Goal: Find specific fact: Find specific fact

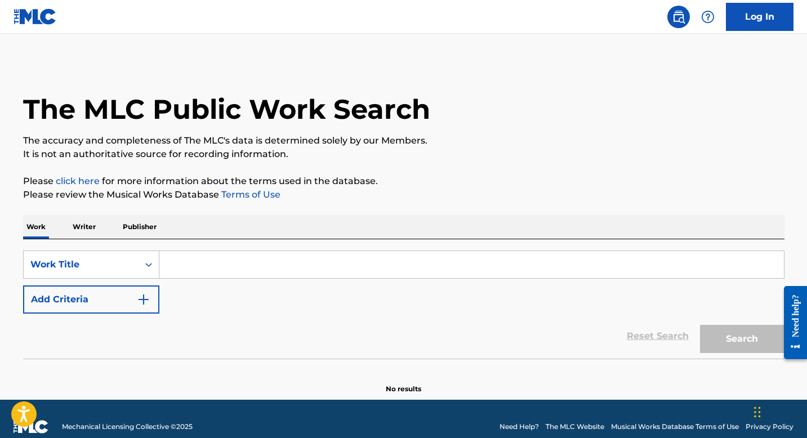
click at [123, 292] on button "Add Criteria" at bounding box center [91, 300] width 136 height 28
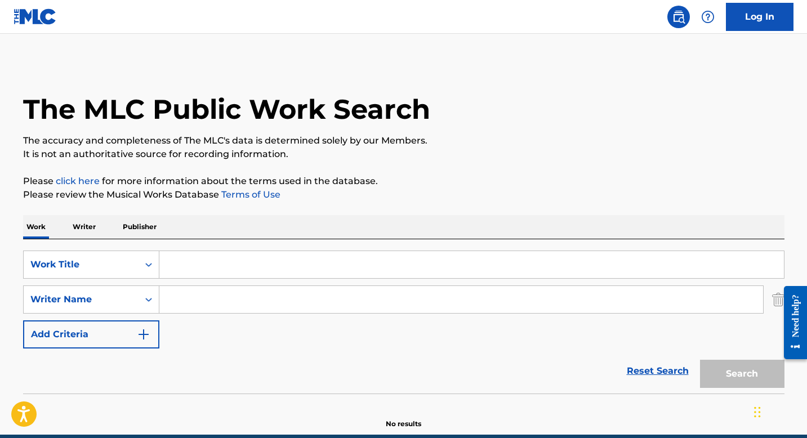
click at [182, 266] on input "Search Form" at bounding box center [471, 264] width 625 height 27
click at [180, 301] on input "Search Form" at bounding box center [461, 299] width 604 height 27
type input "[PERSON_NAME]"
click at [184, 270] on input "Search Form" at bounding box center [471, 264] width 625 height 27
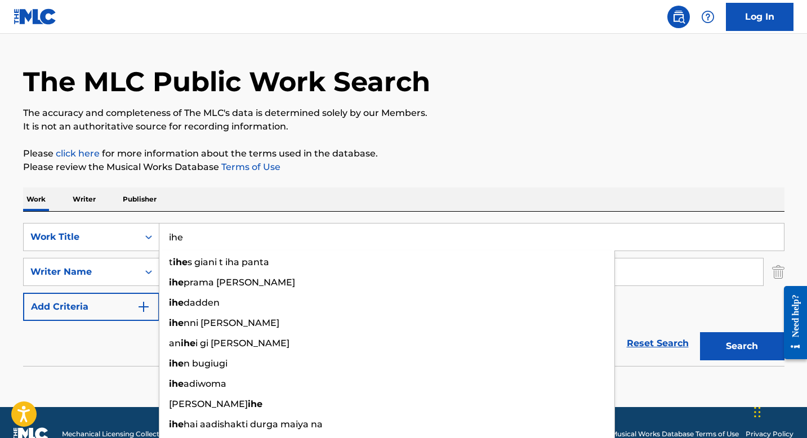
scroll to position [51, 0]
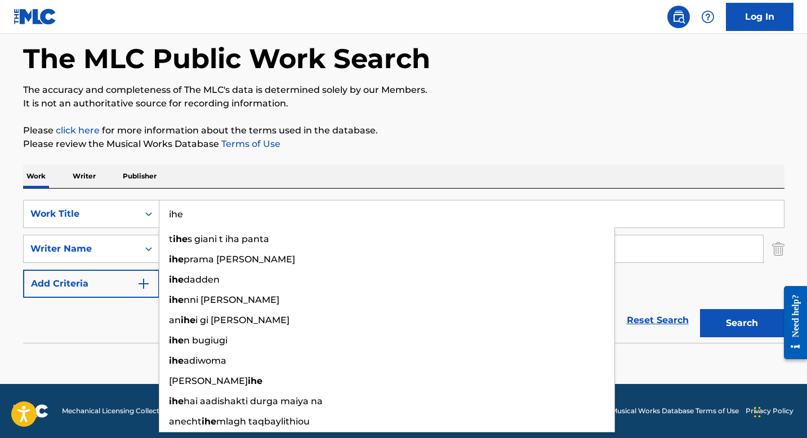
type input "ihe"
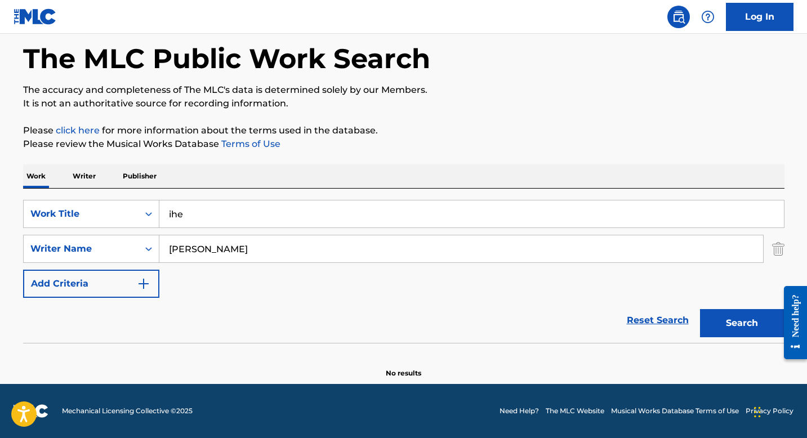
click at [734, 315] on button "Search" at bounding box center [742, 323] width 84 height 28
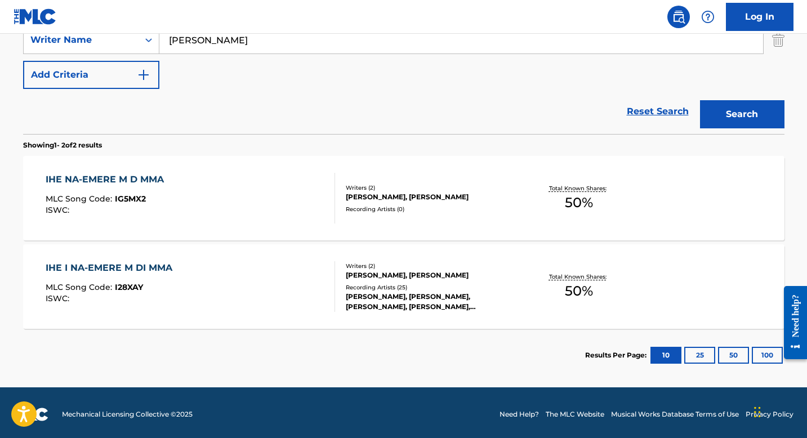
scroll to position [263, 0]
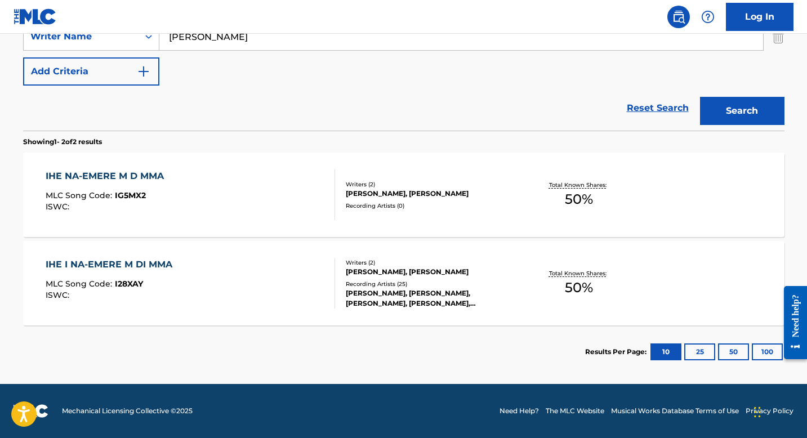
click at [310, 290] on div "IHE I NA-EMERE M DI MMA MLC Song Code : I28XAY ISWC :" at bounding box center [190, 283] width 289 height 51
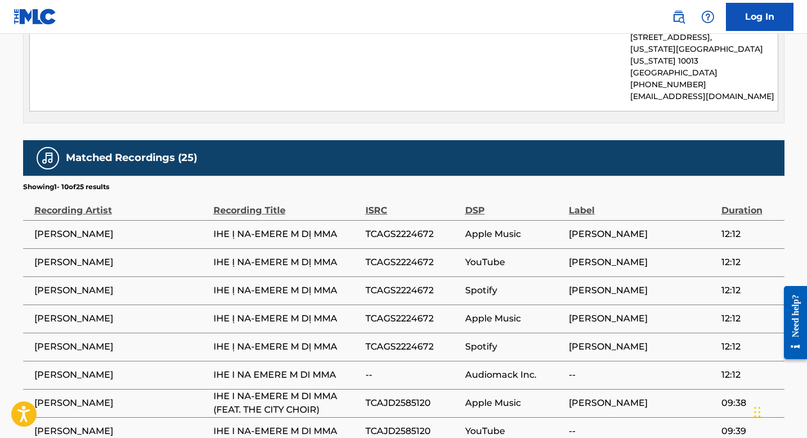
scroll to position [599, 0]
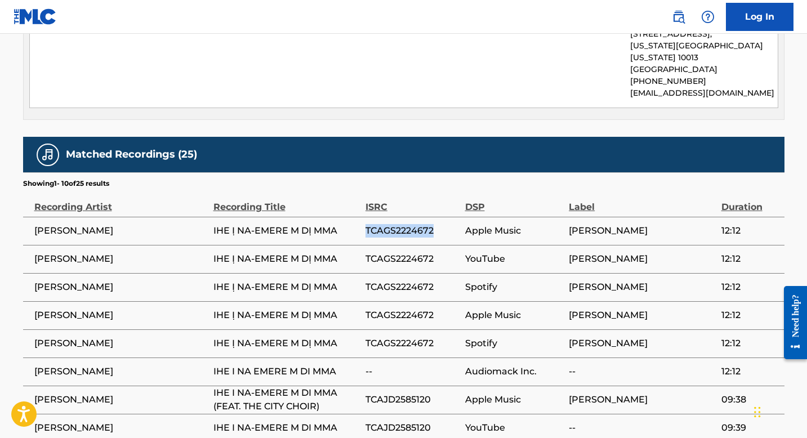
drag, startPoint x: 367, startPoint y: 216, endPoint x: 435, endPoint y: 222, distance: 68.4
click at [435, 224] on span "TCAGS2224672" at bounding box center [412, 231] width 94 height 14
copy span "TCAGS2224672"
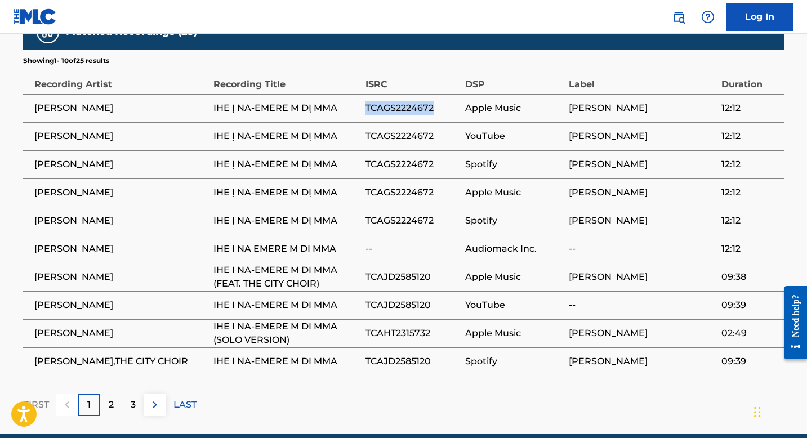
scroll to position [723, 0]
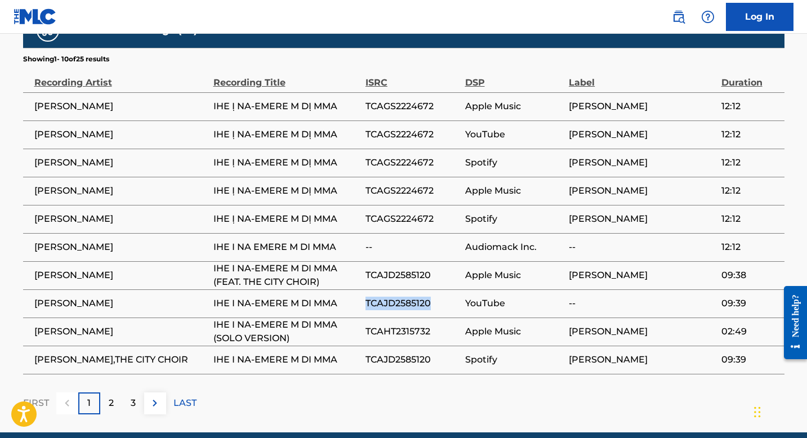
drag, startPoint x: 431, startPoint y: 289, endPoint x: 366, endPoint y: 291, distance: 64.8
click at [366, 297] on span "TCAJD2585120" at bounding box center [412, 304] width 94 height 14
copy span "TCAJD2585120"
drag, startPoint x: 431, startPoint y: 319, endPoint x: 367, endPoint y: 322, distance: 64.3
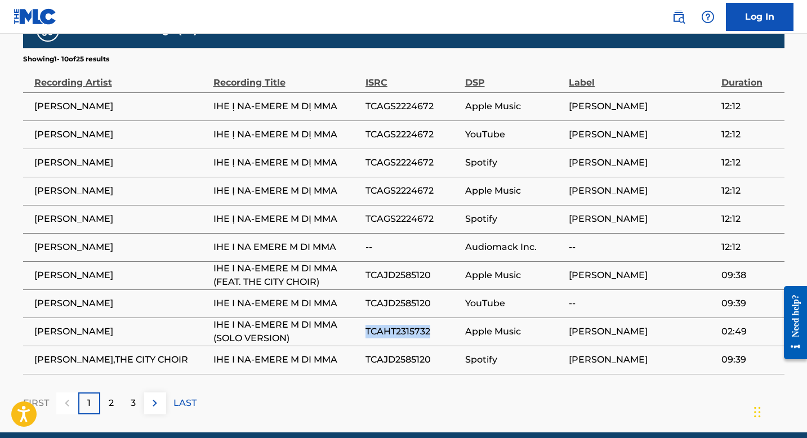
click at [367, 325] on span "TCAHT2315732" at bounding box center [412, 332] width 94 height 14
copy span "TCAHT2315732"
drag, startPoint x: 433, startPoint y: 346, endPoint x: 368, endPoint y: 348, distance: 65.3
click at [368, 353] on span "TCAJD2585120" at bounding box center [412, 360] width 94 height 14
copy span "TCAJD2585120"
